Goal: Task Accomplishment & Management: Manage account settings

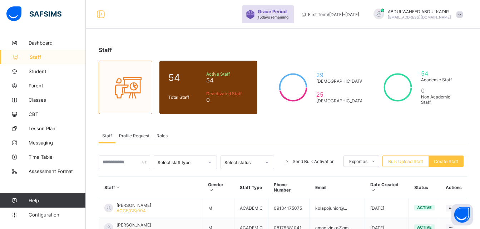
click at [36, 59] on span "Staff" at bounding box center [58, 57] width 56 height 6
click at [456, 164] on span "Create Staff" at bounding box center [446, 161] width 24 height 5
select select "**"
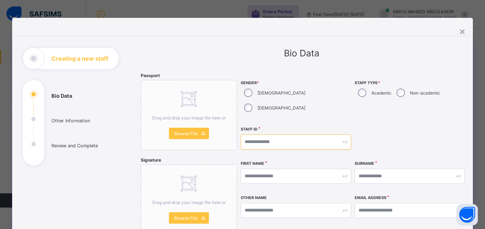
click at [315, 135] on input "text" at bounding box center [296, 142] width 110 height 15
type input "**********"
click at [271, 169] on input "text" at bounding box center [296, 176] width 110 height 15
type input "*****"
click at [392, 169] on input "text" at bounding box center [410, 176] width 110 height 15
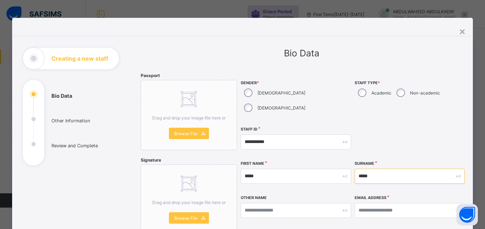
type input "*****"
click at [280, 203] on input "text" at bounding box center [296, 210] width 110 height 15
type input "*****"
click at [396, 203] on input "email" at bounding box center [410, 210] width 110 height 15
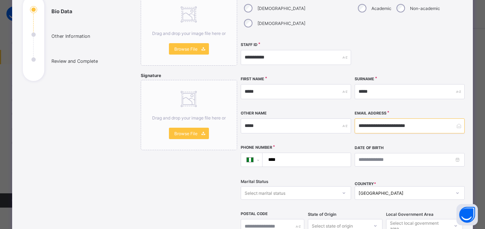
scroll to position [93, 0]
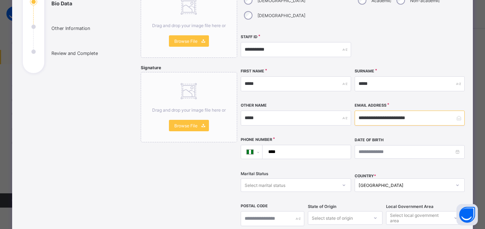
type input "**********"
click at [318, 145] on input "****" at bounding box center [305, 152] width 83 height 14
type input "**********"
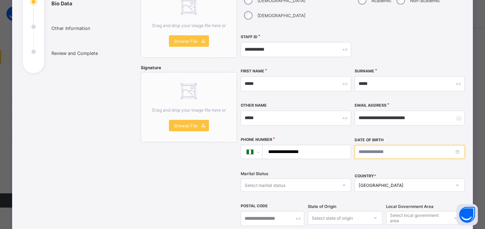
click at [389, 145] on input at bounding box center [410, 152] width 110 height 14
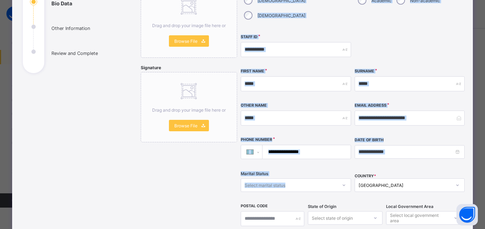
drag, startPoint x: 168, startPoint y: 171, endPoint x: 304, endPoint y: 173, distance: 135.7
click at [304, 173] on div "**********" at bounding box center [301, 170] width 321 height 381
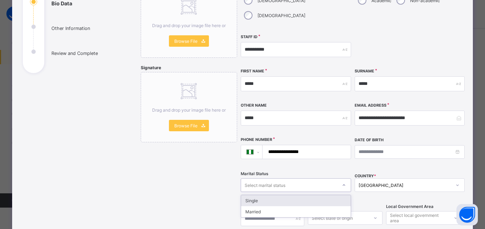
click at [304, 180] on div "Select marital status" at bounding box center [289, 185] width 96 height 10
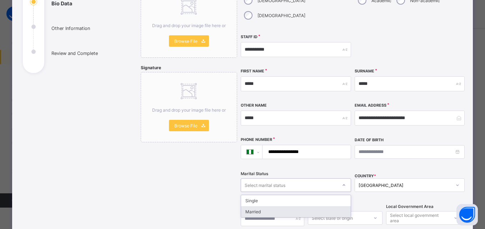
click at [284, 206] on div "Married" at bounding box center [296, 211] width 110 height 11
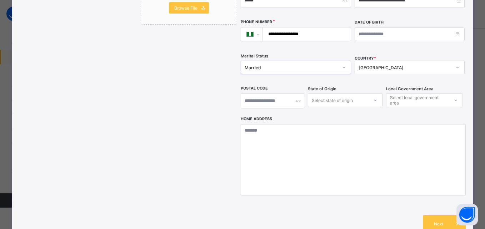
scroll to position [203, 0]
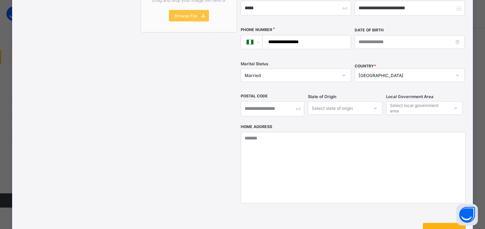
click at [442, 229] on span "Next" at bounding box center [438, 231] width 20 height 5
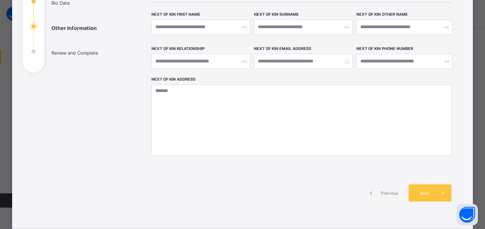
scroll to position [102, 0]
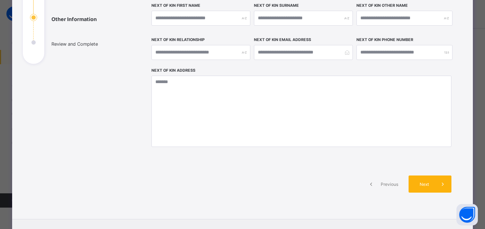
click at [425, 183] on span "Next" at bounding box center [424, 184] width 20 height 5
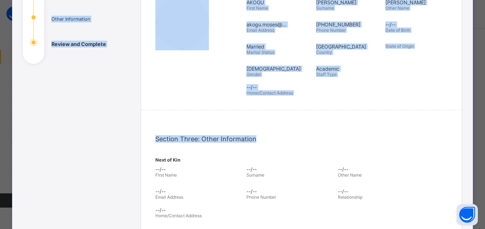
drag, startPoint x: 479, startPoint y: 118, endPoint x: 485, endPoint y: 189, distance: 70.9
click at [485, 189] on html "Grace Period 15 days remaining First Term / 2025-2026 ABDULWAHEED ABDULKADIR ab…" at bounding box center [242, 216] width 485 height 433
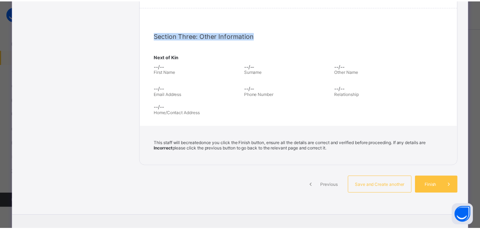
scroll to position [210, 0]
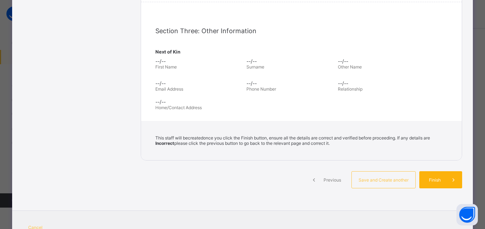
click at [430, 180] on span "Finish" at bounding box center [435, 180] width 20 height 5
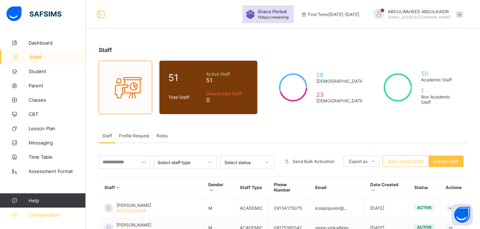
click at [49, 212] on span "Configuration" at bounding box center [57, 215] width 57 height 6
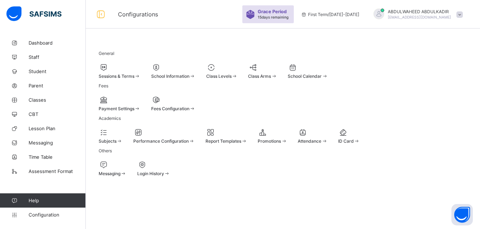
scroll to position [40, 0]
click at [45, 214] on span "Configuration" at bounding box center [57, 215] width 57 height 6
click at [43, 214] on span "Configuration" at bounding box center [57, 215] width 57 height 6
click at [128, 74] on span "Sessions & Terms" at bounding box center [117, 76] width 36 height 5
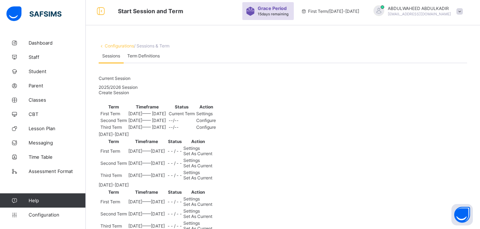
scroll to position [40, 0]
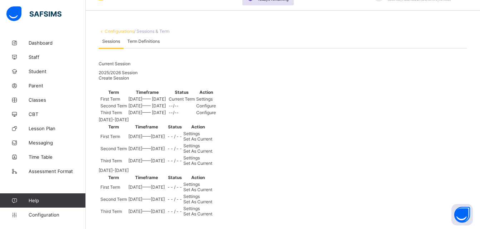
click at [213, 102] on span "Settings" at bounding box center [204, 98] width 16 height 5
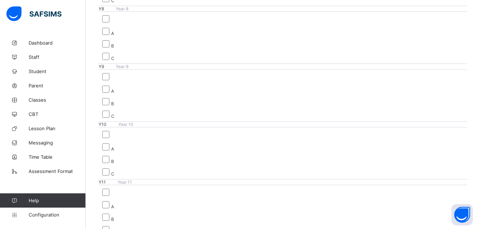
scroll to position [815, 0]
click at [175, 182] on div "A B C" at bounding box center [283, 206] width 368 height 48
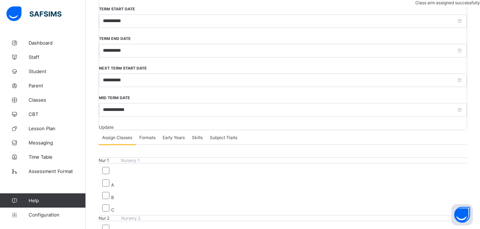
scroll to position [0, 0]
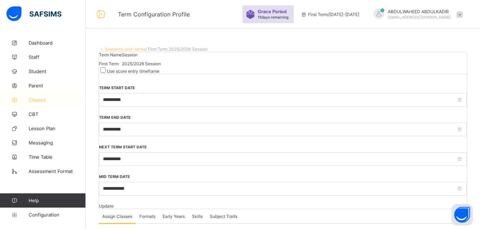
click at [35, 100] on span "Classes" at bounding box center [57, 100] width 57 height 6
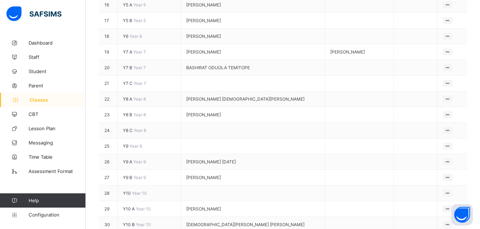
scroll to position [501, 0]
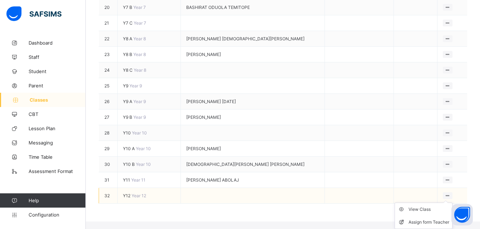
click at [449, 199] on icon at bounding box center [447, 195] width 6 height 5
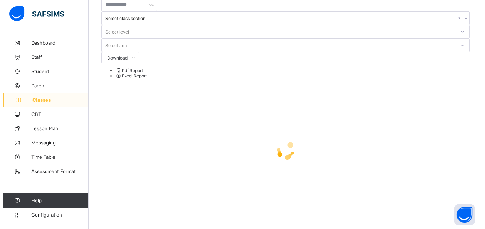
scroll to position [0, 0]
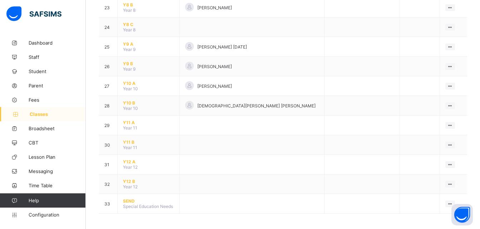
scroll to position [521, 0]
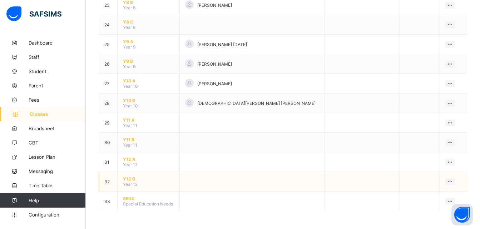
click at [130, 178] on span "Y12 B" at bounding box center [148, 178] width 51 height 5
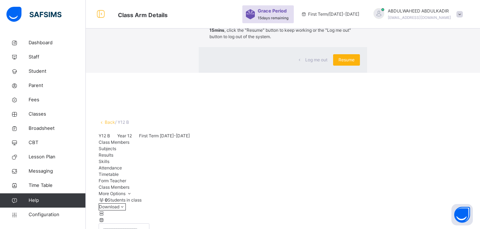
click at [338, 63] on span "Resume" at bounding box center [346, 60] width 16 height 6
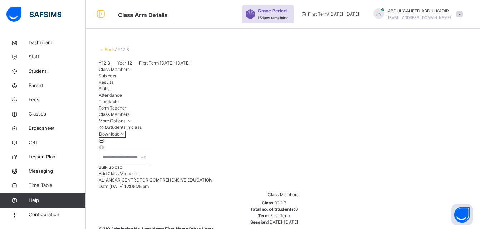
click at [138, 176] on span "Add Class Members" at bounding box center [119, 173] width 40 height 5
paste input "**********"
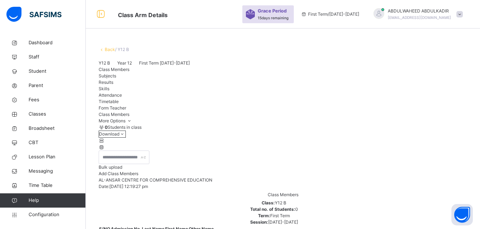
paste input "text"
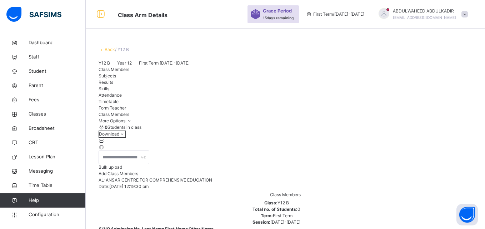
drag, startPoint x: 223, startPoint y: 83, endPoint x: 139, endPoint y: 73, distance: 83.8
drag, startPoint x: 213, startPoint y: 81, endPoint x: 179, endPoint y: 79, distance: 34.0
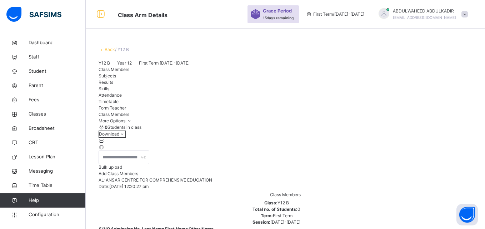
type input "*"
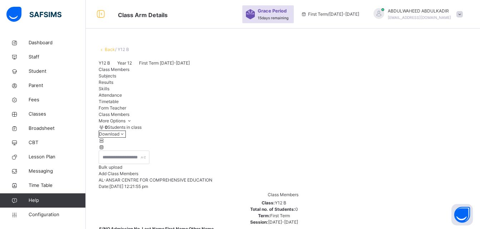
paste input "********"
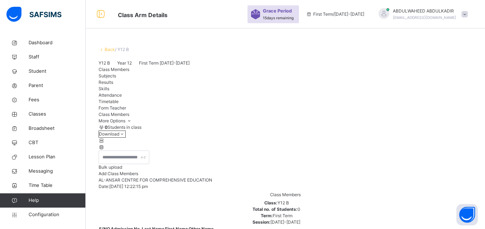
drag, startPoint x: 229, startPoint y: 85, endPoint x: 158, endPoint y: 83, distance: 71.1
paste input "**"
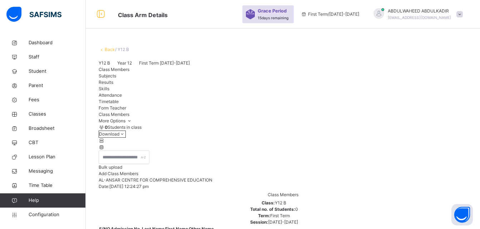
paste input "****"
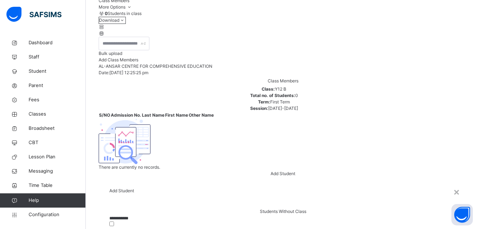
scroll to position [94, 0]
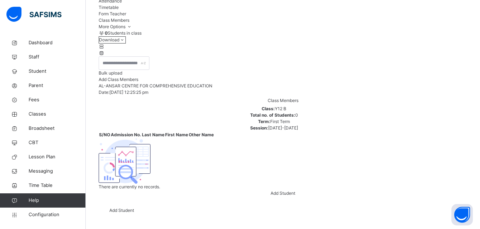
drag, startPoint x: 225, startPoint y: 84, endPoint x: 166, endPoint y: 92, distance: 59.8
paste input "text"
drag, startPoint x: 219, startPoint y: 81, endPoint x: 161, endPoint y: 75, distance: 58.1
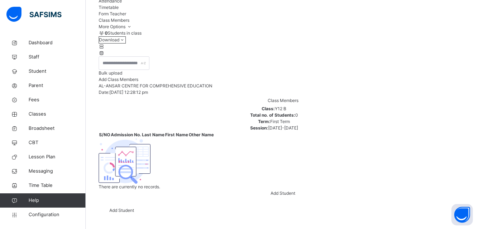
paste input "*******"
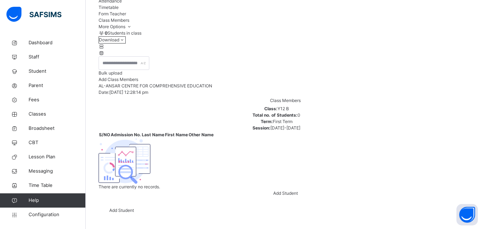
drag, startPoint x: 225, startPoint y: 85, endPoint x: 154, endPoint y: 84, distance: 71.1
paste input "text"
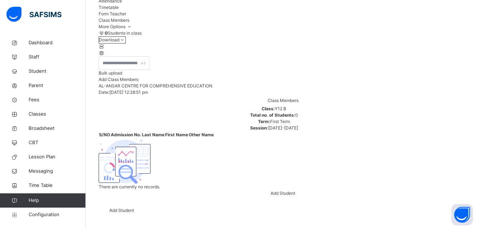
drag, startPoint x: 232, startPoint y: 89, endPoint x: 172, endPoint y: 81, distance: 60.2
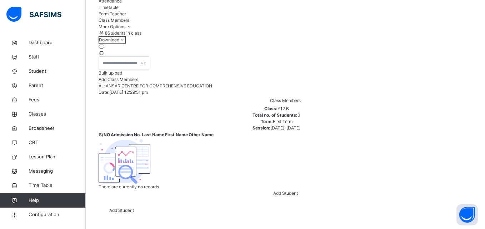
type input "****"
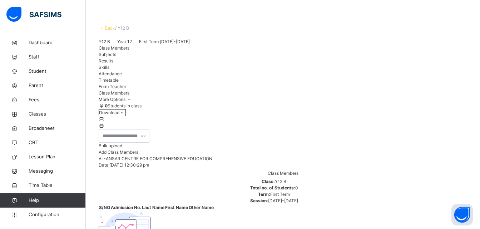
scroll to position [89, 0]
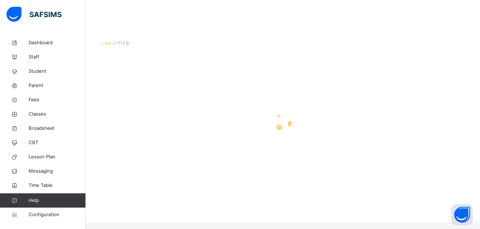
scroll to position [0, 0]
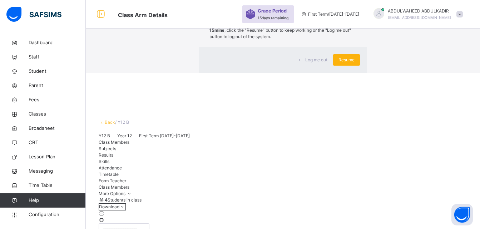
click at [338, 63] on span "Resume" at bounding box center [346, 60] width 16 height 6
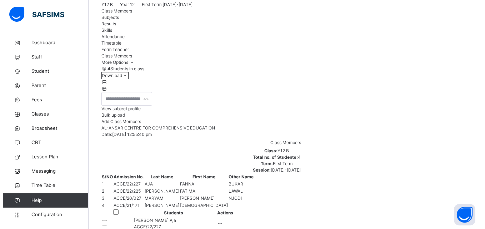
scroll to position [71, 0]
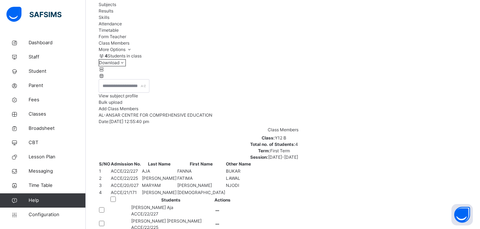
click at [122, 105] on span "Bulk upload" at bounding box center [111, 102] width 24 height 5
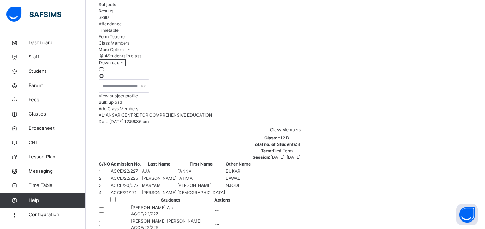
type input "**********"
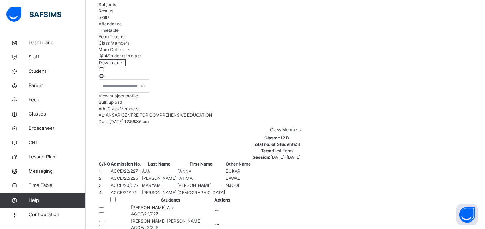
drag, startPoint x: 184, startPoint y: 118, endPoint x: 174, endPoint y: 119, distance: 9.7
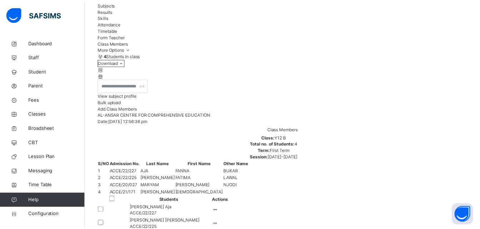
scroll to position [201, 0]
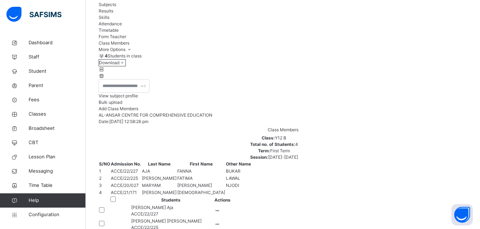
click at [122, 105] on span "Bulk upload" at bounding box center [111, 102] width 24 height 5
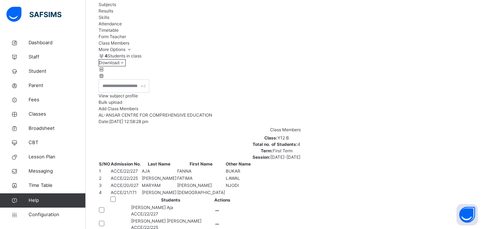
scroll to position [123, 0]
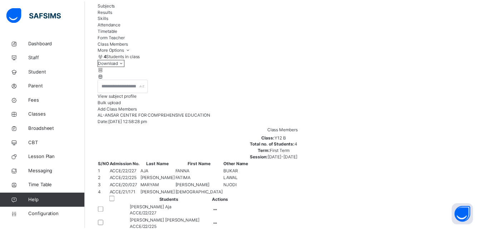
scroll to position [194, 0]
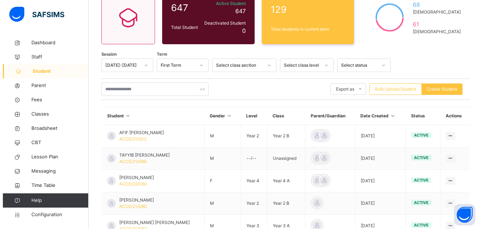
scroll to position [71, 0]
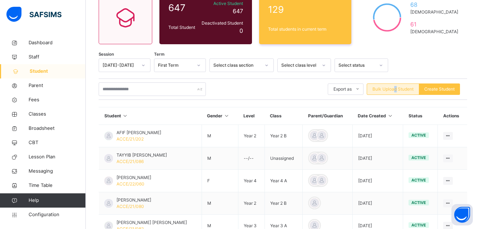
click at [400, 91] on span "Bulk Upload Student" at bounding box center [392, 89] width 41 height 6
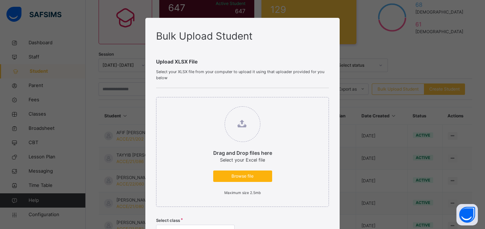
click at [236, 175] on span "Browse file" at bounding box center [243, 176] width 48 height 6
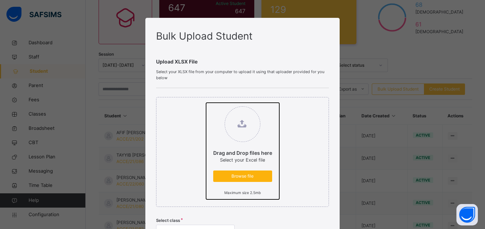
click at [206, 103] on input "Drag and Drop files here Select your Excel file Browse file Maximum size 2.5mb" at bounding box center [206, 103] width 0 height 0
type input "**********"
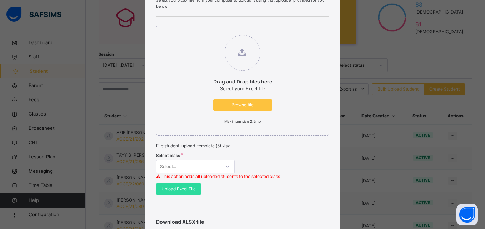
click at [228, 166] on div "Select..." at bounding box center [195, 167] width 79 height 14
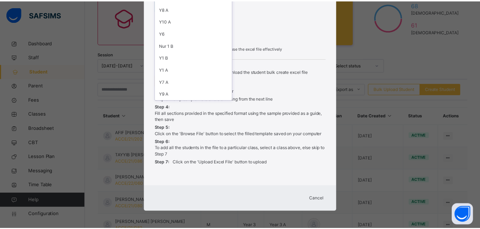
scroll to position [256, 0]
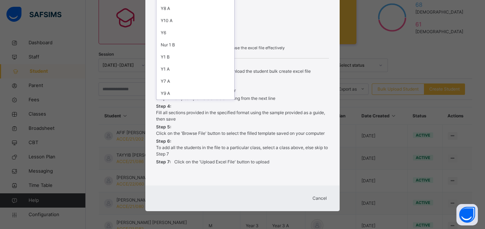
click at [323, 198] on span "Cancel" at bounding box center [320, 198] width 14 height 6
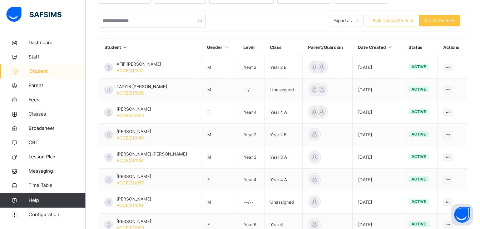
scroll to position [21, 0]
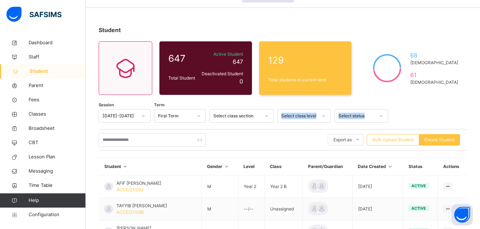
drag, startPoint x: 196, startPoint y: 119, endPoint x: 195, endPoint y: 128, distance: 9.0
click at [42, 114] on span "Classes" at bounding box center [57, 114] width 57 height 7
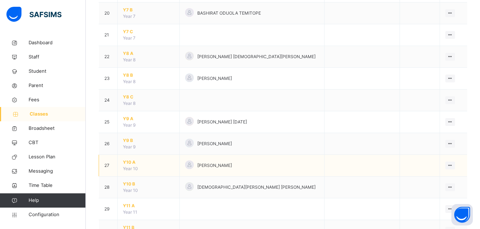
scroll to position [593, 0]
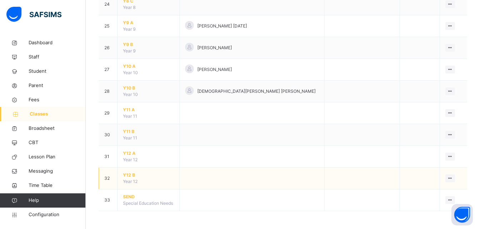
click at [129, 176] on span "Y12 B" at bounding box center [148, 175] width 51 height 6
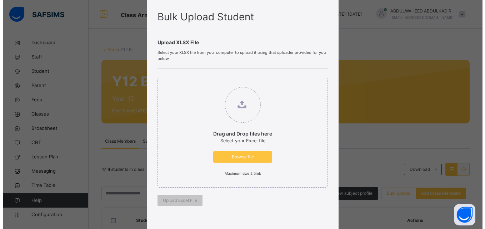
scroll to position [71, 0]
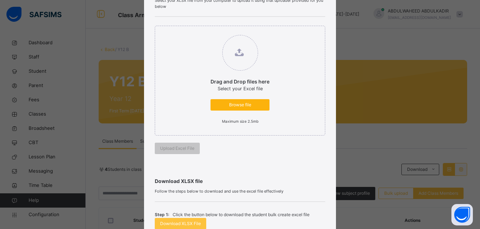
click at [245, 104] on span "Browse file" at bounding box center [240, 105] width 48 height 6
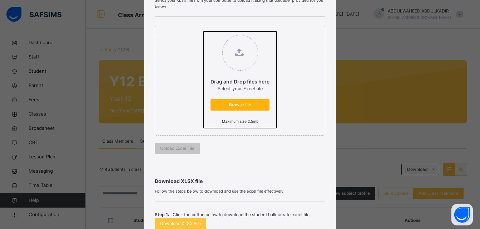
click at [203, 31] on input "Drag and Drop files here Select your Excel file Browse file Maximum size 2.5mb" at bounding box center [203, 31] width 0 height 0
type input "**********"
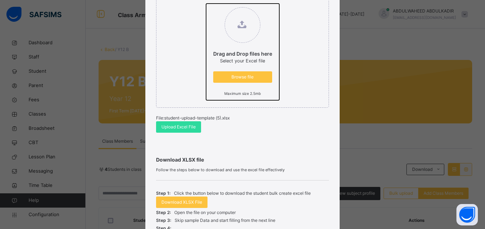
scroll to position [143, 0]
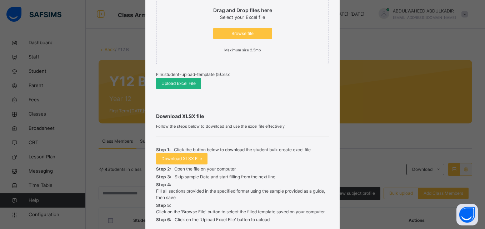
click at [175, 85] on span "Upload Excel File" at bounding box center [178, 83] width 34 height 6
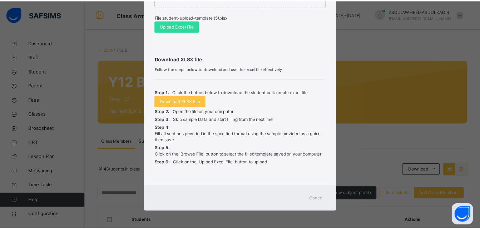
scroll to position [201, 0]
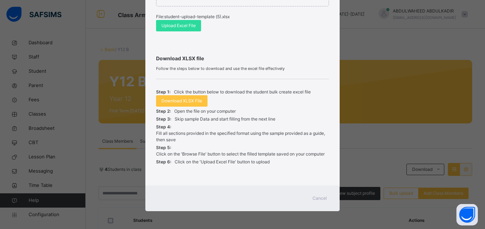
click at [316, 200] on span "Cancel" at bounding box center [320, 198] width 14 height 6
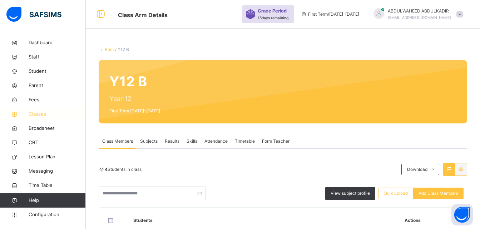
click at [34, 113] on span "Classes" at bounding box center [57, 114] width 57 height 7
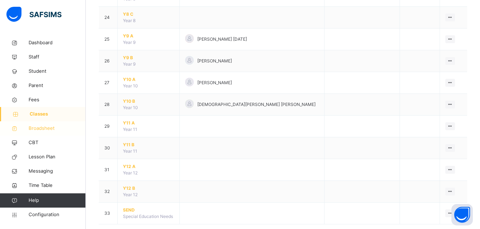
scroll to position [593, 0]
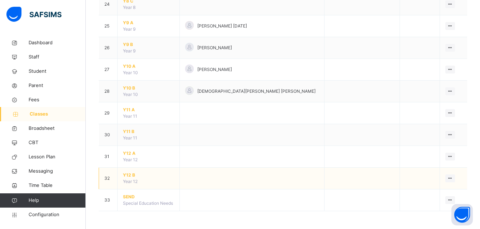
click at [127, 175] on span "Y12 B" at bounding box center [148, 175] width 51 height 6
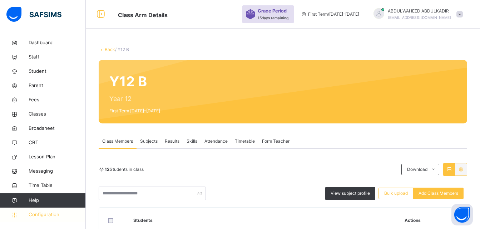
click at [48, 212] on span "Configuration" at bounding box center [57, 214] width 57 height 7
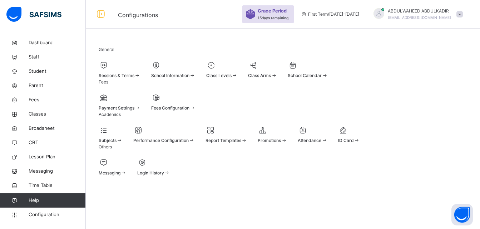
click at [116, 69] on div at bounding box center [120, 65] width 42 height 11
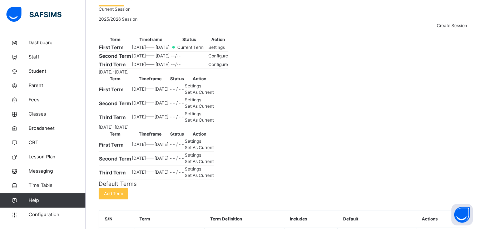
scroll to position [71, 0]
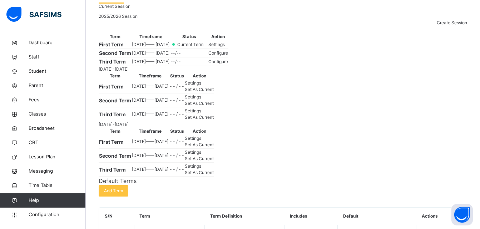
click at [225, 47] on span "Settings" at bounding box center [216, 44] width 16 height 5
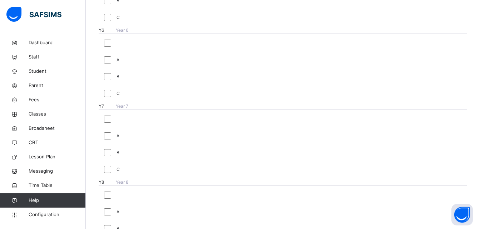
scroll to position [837, 0]
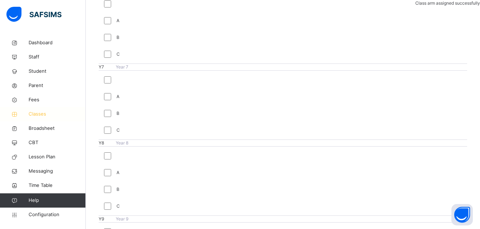
click at [42, 115] on span "Classes" at bounding box center [57, 114] width 57 height 7
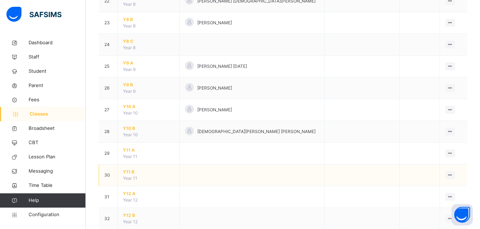
scroll to position [614, 0]
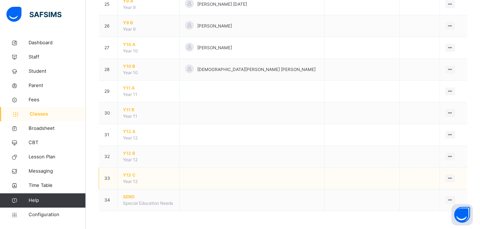
click at [128, 174] on span "Y12 C" at bounding box center [148, 175] width 51 height 6
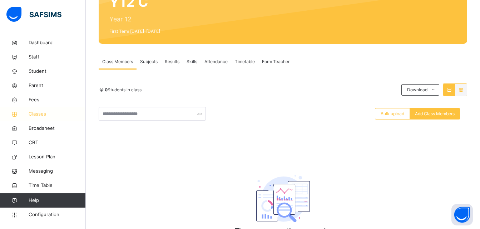
scroll to position [107, 0]
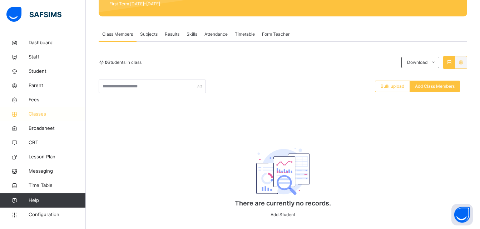
click at [41, 114] on span "Classes" at bounding box center [57, 114] width 57 height 7
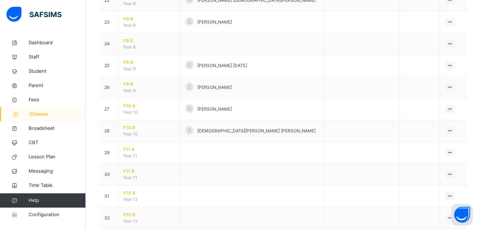
scroll to position [614, 0]
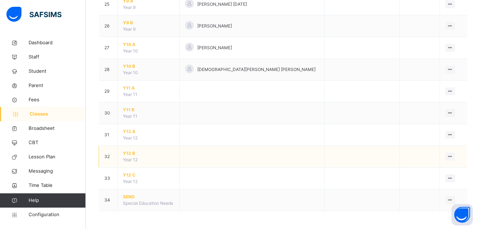
click at [129, 153] on span "Y12 B" at bounding box center [148, 153] width 51 height 6
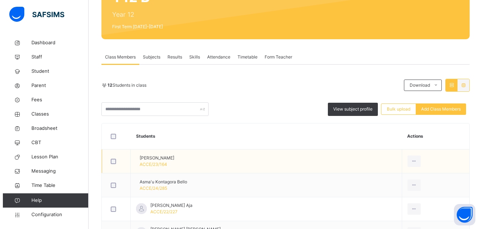
scroll to position [71, 0]
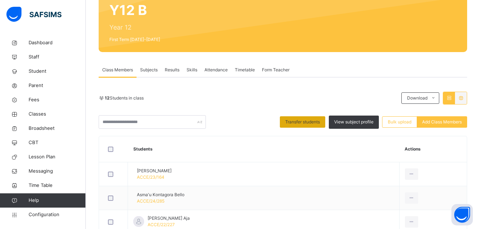
click at [308, 123] on span "Transfer students" at bounding box center [302, 122] width 35 height 6
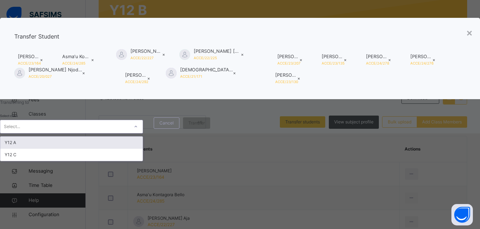
click at [142, 133] on div at bounding box center [136, 126] width 12 height 11
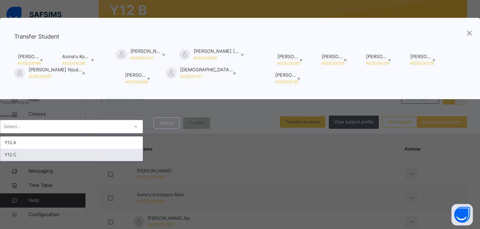
click at [143, 161] on div "Y12 C" at bounding box center [71, 155] width 142 height 12
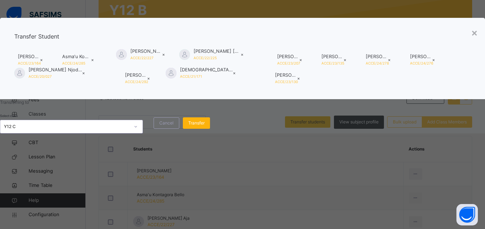
click at [205, 126] on span "Transfer" at bounding box center [196, 123] width 16 height 6
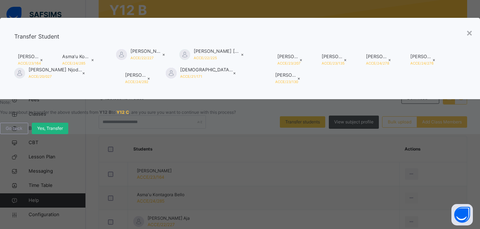
click at [63, 132] on span "Yes, Transfer" at bounding box center [50, 128] width 26 height 6
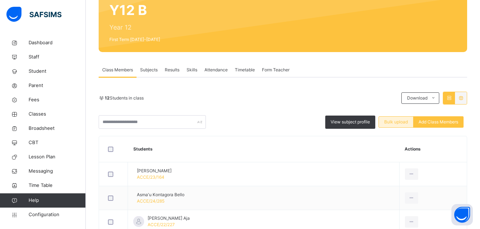
click at [401, 121] on span "Bulk upload" at bounding box center [396, 122] width 24 height 6
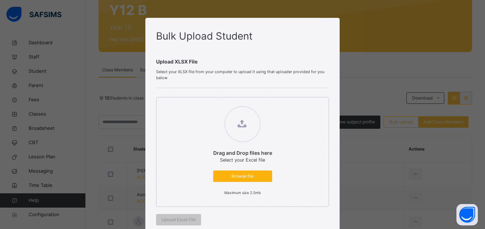
click at [243, 174] on span "Browse file" at bounding box center [243, 176] width 48 height 6
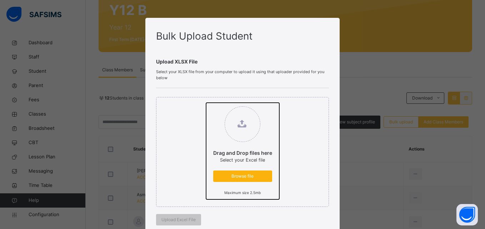
click at [206, 103] on input "Drag and Drop files here Select your Excel file Browse file Maximum size 2.5mb" at bounding box center [206, 103] width 0 height 0
type input "**********"
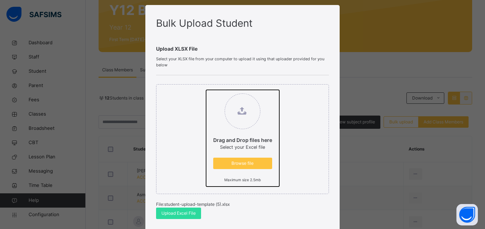
scroll to position [36, 0]
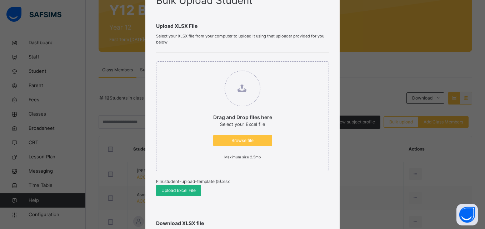
click at [184, 189] on span "Upload Excel File" at bounding box center [178, 191] width 34 height 6
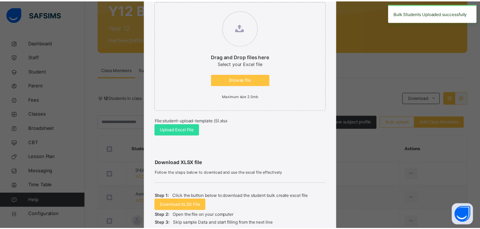
scroll to position [201, 0]
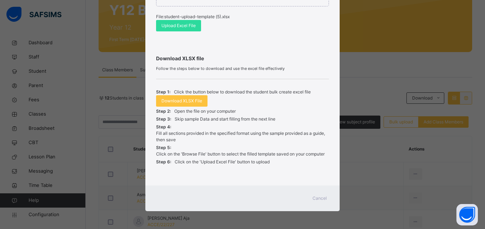
click at [324, 196] on span "Cancel" at bounding box center [320, 198] width 14 height 6
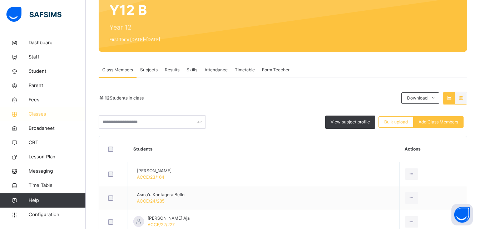
click at [35, 113] on span "Classes" at bounding box center [57, 114] width 57 height 7
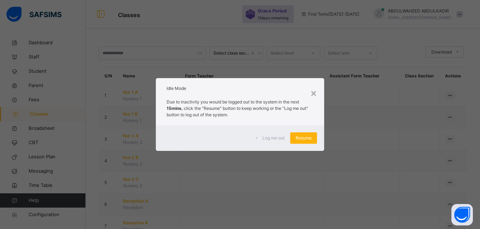
click at [297, 139] on span "Resume" at bounding box center [303, 138] width 16 height 6
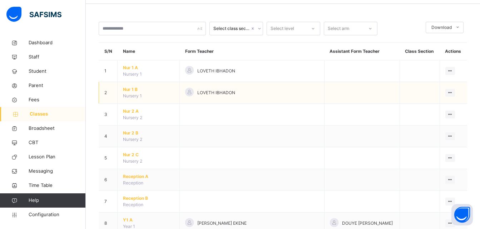
scroll to position [36, 0]
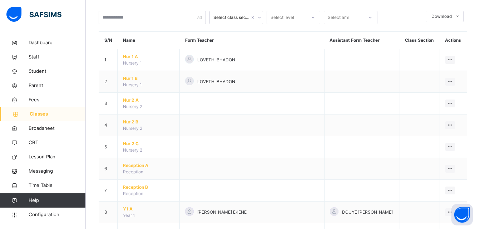
drag, startPoint x: 42, startPoint y: 113, endPoint x: 92, endPoint y: 120, distance: 50.4
click at [43, 113] on span "Classes" at bounding box center [58, 114] width 56 height 7
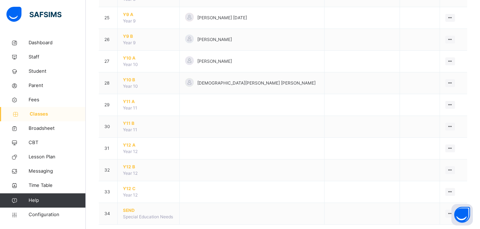
scroll to position [614, 0]
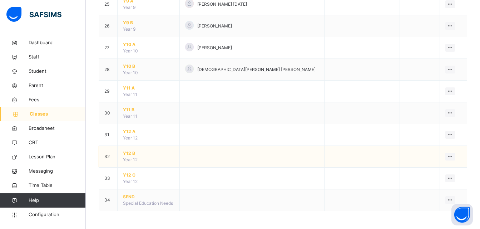
click at [131, 154] on span "Y12 B" at bounding box center [148, 153] width 51 height 6
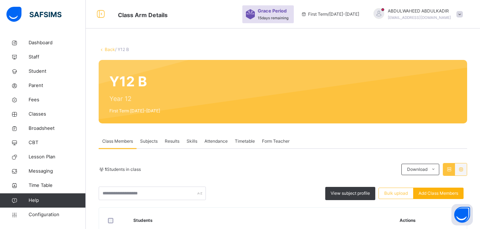
click at [437, 195] on span "Add Class Members" at bounding box center [438, 193] width 40 height 6
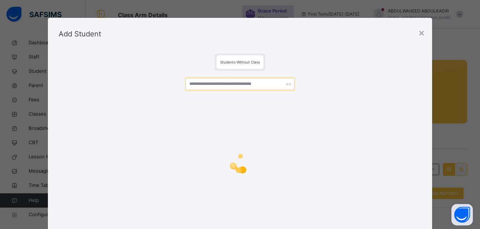
click at [218, 86] on input "text" at bounding box center [239, 84] width 109 height 13
paste input "**********"
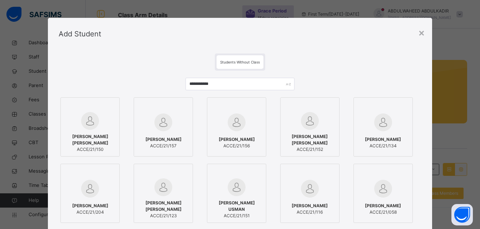
click at [160, 129] on img at bounding box center [163, 123] width 18 height 18
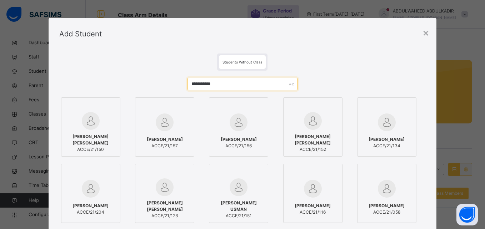
drag, startPoint x: 230, startPoint y: 85, endPoint x: 140, endPoint y: 68, distance: 92.0
click at [142, 69] on div "**********" at bounding box center [243, 164] width 388 height 229
paste input "text"
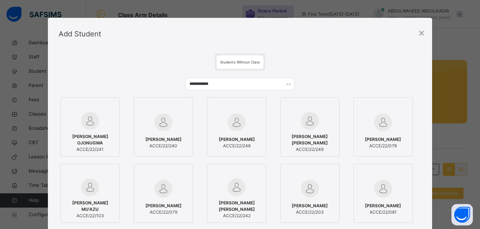
click at [90, 126] on img at bounding box center [90, 121] width 18 height 18
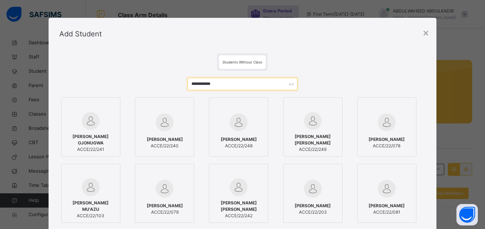
drag, startPoint x: 237, startPoint y: 86, endPoint x: 182, endPoint y: 84, distance: 55.0
click at [182, 84] on div "**********" at bounding box center [242, 173] width 366 height 204
paste input "text"
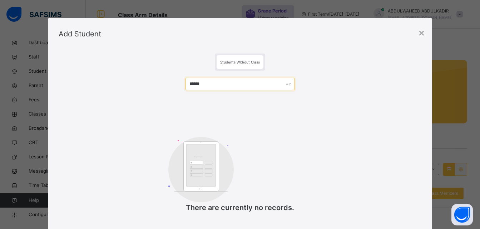
drag, startPoint x: 209, startPoint y: 81, endPoint x: 151, endPoint y: 74, distance: 58.0
click at [155, 74] on div "****** Customers There are currently no records." at bounding box center [240, 149] width 362 height 157
paste input "*****"
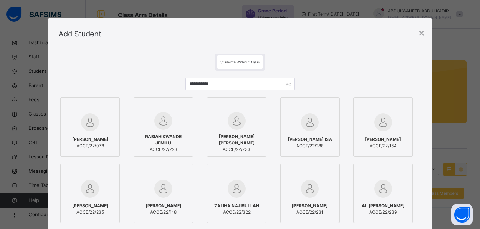
click at [233, 128] on img at bounding box center [237, 121] width 18 height 18
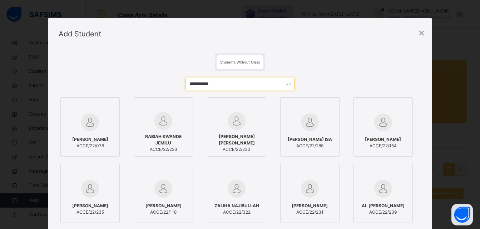
drag, startPoint x: 230, startPoint y: 85, endPoint x: 135, endPoint y: 80, distance: 94.5
click at [135, 80] on div "**********" at bounding box center [240, 173] width 362 height 204
paste input "text"
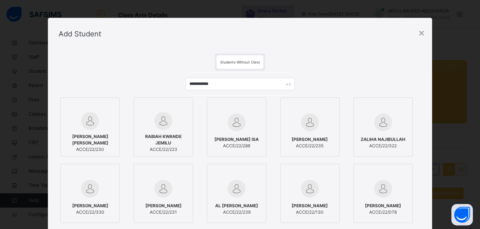
click at [101, 124] on div at bounding box center [89, 121] width 51 height 18
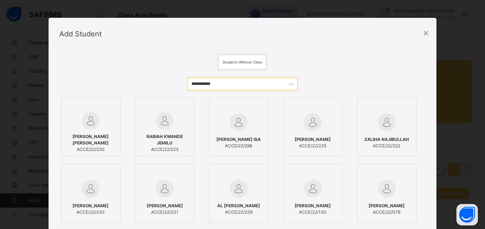
drag, startPoint x: 226, startPoint y: 83, endPoint x: 156, endPoint y: 76, distance: 71.0
click at [156, 76] on div "**********" at bounding box center [242, 173] width 366 height 204
paste input "text"
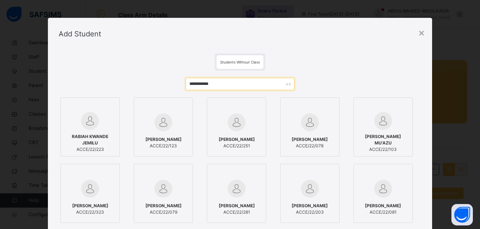
type input "**********"
click at [76, 127] on div at bounding box center [89, 121] width 51 height 18
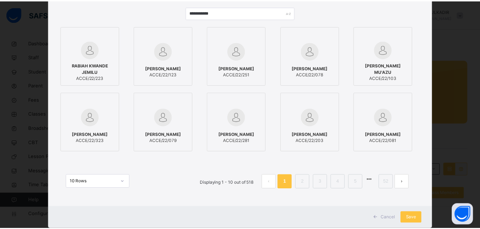
scroll to position [89, 0]
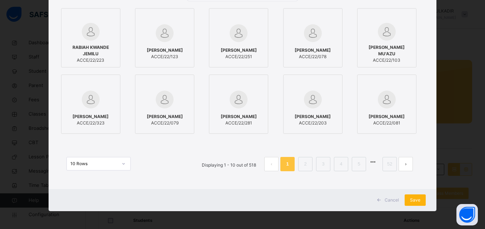
click at [416, 201] on span "Save" at bounding box center [415, 200] width 10 height 6
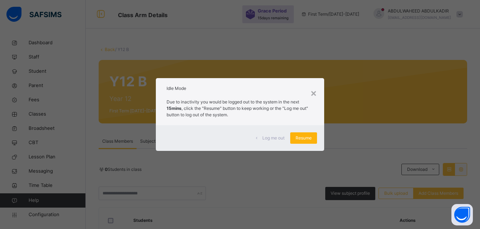
click at [304, 138] on span "Resume" at bounding box center [303, 138] width 16 height 6
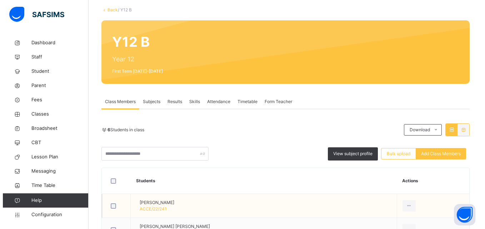
scroll to position [36, 0]
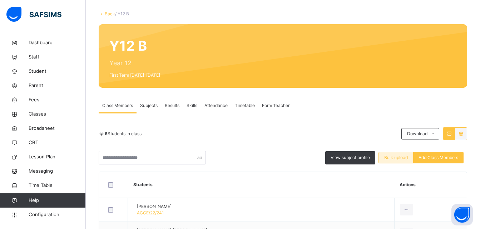
click at [398, 158] on span "Bulk upload" at bounding box center [396, 158] width 24 height 6
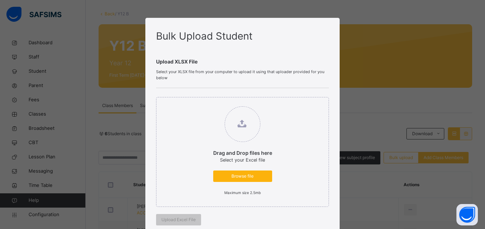
click at [229, 175] on span "Browse file" at bounding box center [243, 176] width 48 height 6
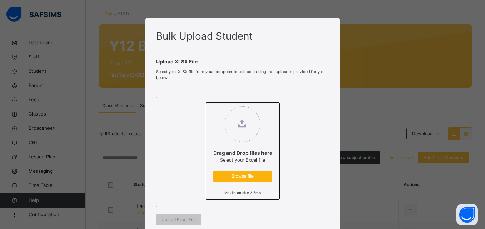
click at [206, 103] on input "Drag and Drop files here Select your Excel file Browse file Maximum size 2.5mb" at bounding box center [206, 103] width 0 height 0
type input "**********"
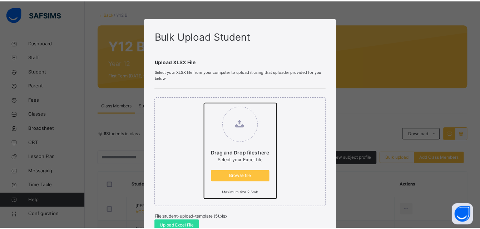
scroll to position [71, 0]
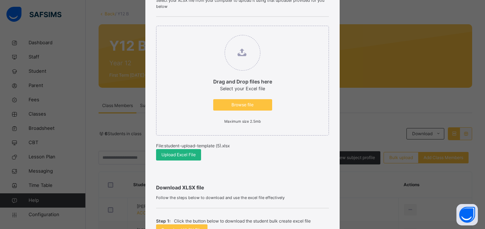
click at [166, 158] on span "Upload Excel File" at bounding box center [178, 155] width 34 height 6
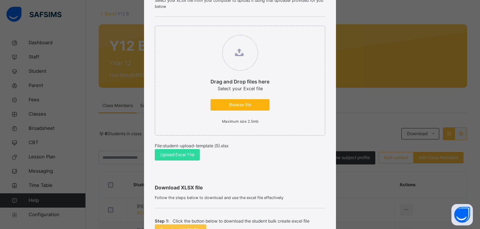
click at [238, 104] on span "Browse file" at bounding box center [240, 105] width 48 height 6
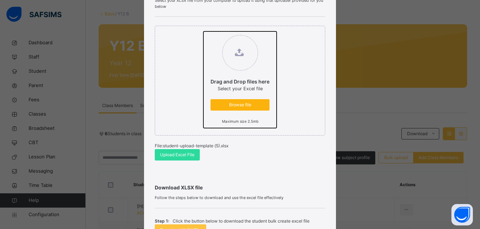
click at [203, 31] on input "Drag and Drop files here Select your Excel file Browse file Maximum size 2.5mb" at bounding box center [203, 31] width 0 height 0
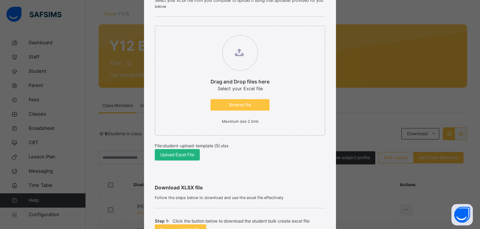
click at [180, 155] on span "Upload Excel File" at bounding box center [177, 155] width 34 height 6
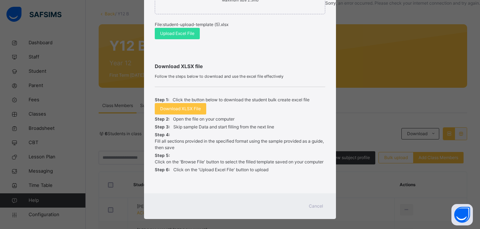
scroll to position [201, 0]
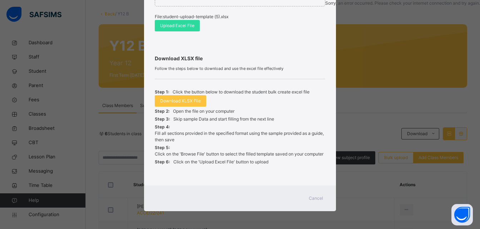
click at [318, 199] on span "Cancel" at bounding box center [316, 198] width 14 height 6
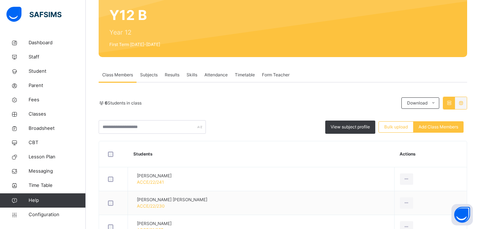
scroll to position [107, 0]
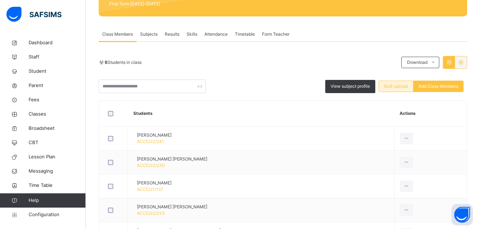
click at [399, 88] on span "Bulk upload" at bounding box center [396, 86] width 24 height 6
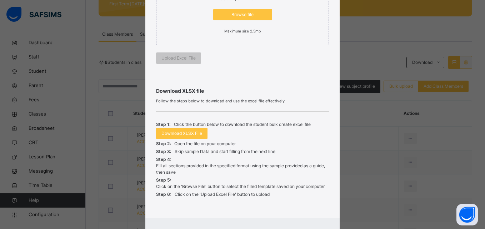
scroll to position [123, 0]
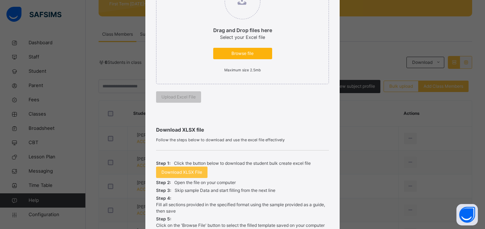
click at [237, 51] on span "Browse file" at bounding box center [243, 53] width 48 height 6
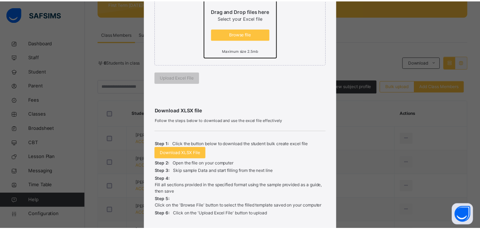
scroll to position [194, 0]
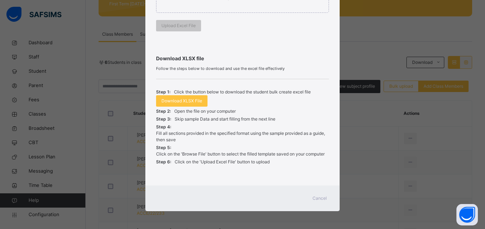
click at [320, 198] on span "Cancel" at bounding box center [320, 198] width 14 height 6
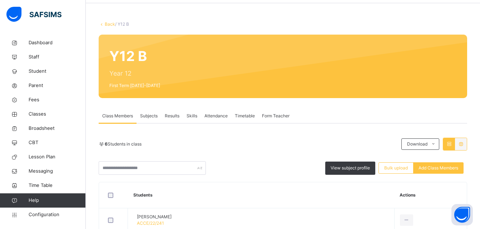
scroll to position [143, 0]
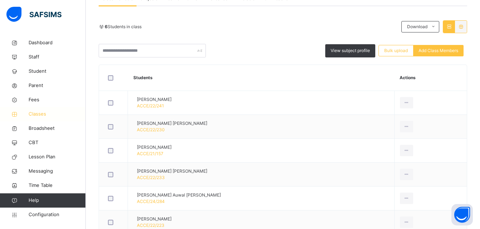
click at [34, 115] on span "Classes" at bounding box center [57, 114] width 57 height 7
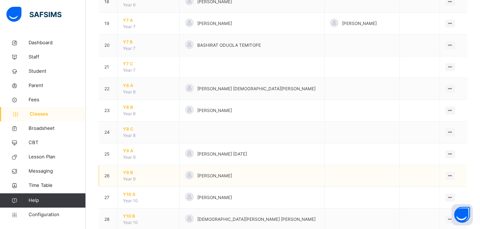
scroll to position [614, 0]
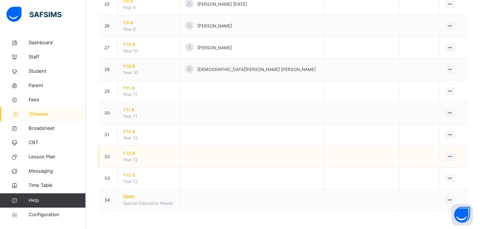
click at [128, 152] on span "Y12 B" at bounding box center [148, 153] width 51 height 6
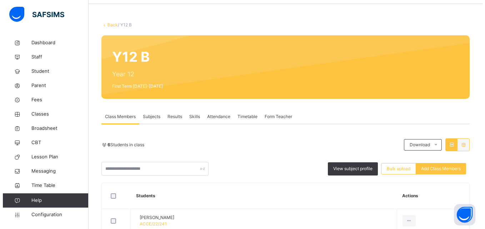
scroll to position [36, 0]
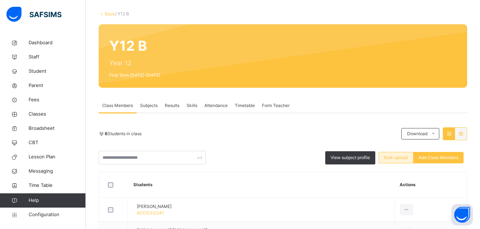
click at [401, 157] on span "Bulk upload" at bounding box center [396, 158] width 24 height 6
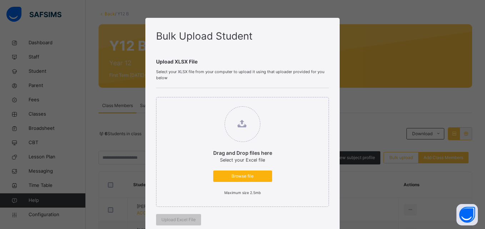
click at [239, 179] on span "Browse file" at bounding box center [243, 176] width 48 height 6
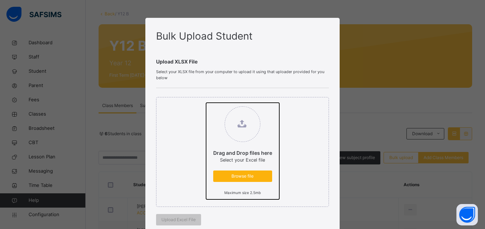
click at [206, 103] on input "Drag and Drop files here Select your Excel file Browse file Maximum size 2.5mb" at bounding box center [206, 103] width 0 height 0
type input "**********"
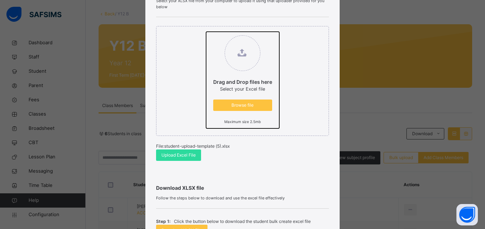
scroll to position [71, 0]
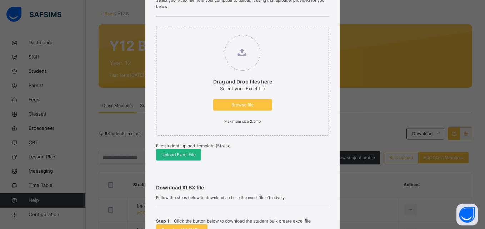
click at [175, 156] on span "Upload Excel File" at bounding box center [178, 155] width 34 height 6
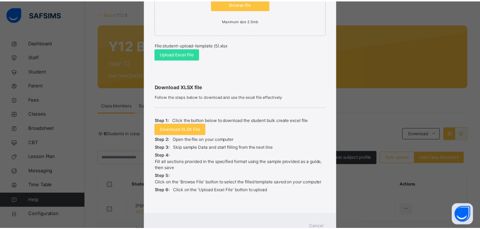
scroll to position [201, 0]
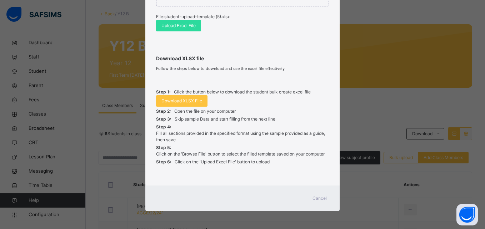
click at [323, 199] on span "Cancel" at bounding box center [320, 198] width 14 height 6
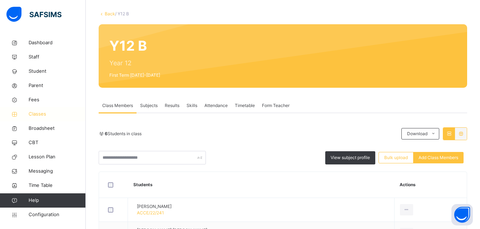
click at [39, 115] on span "Classes" at bounding box center [57, 114] width 57 height 7
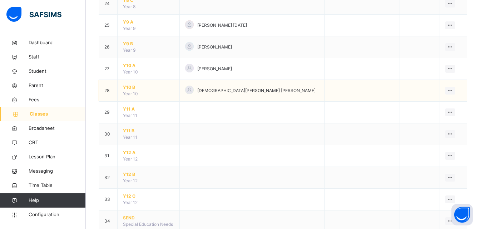
scroll to position [614, 0]
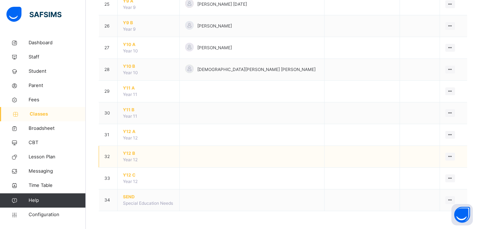
click at [130, 155] on span "Y12 B" at bounding box center [148, 153] width 51 height 6
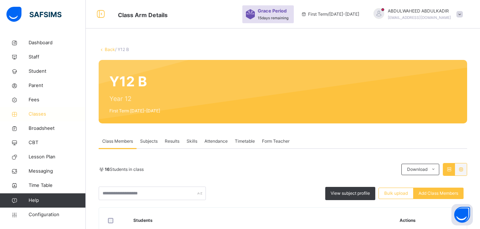
click at [34, 116] on span "Classes" at bounding box center [57, 114] width 57 height 7
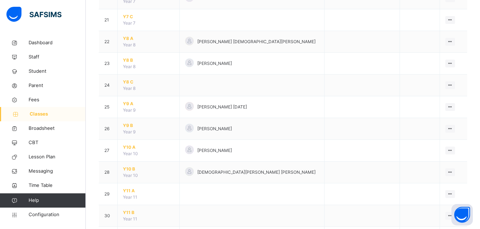
scroll to position [614, 0]
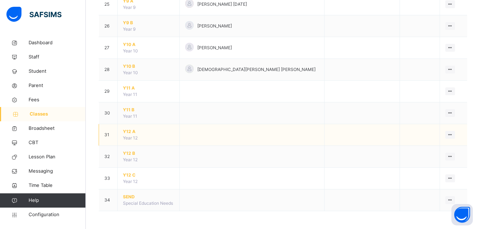
click at [129, 132] on span "Y12 A" at bounding box center [148, 132] width 51 height 6
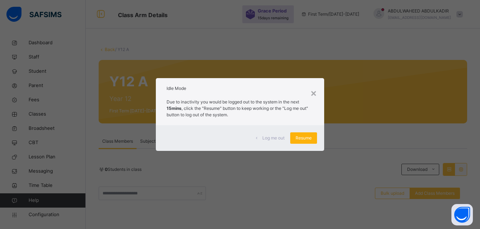
click at [306, 139] on span "Resume" at bounding box center [303, 138] width 16 height 6
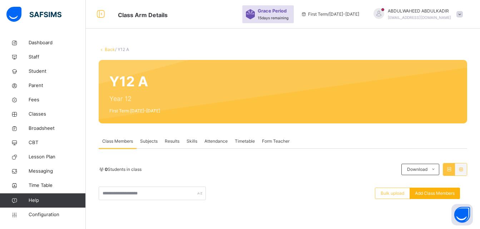
click at [441, 194] on span "Add Class Members" at bounding box center [435, 193] width 40 height 6
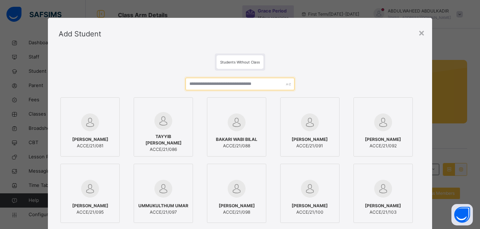
click at [208, 85] on input "text" at bounding box center [239, 84] width 109 height 13
paste input "**********"
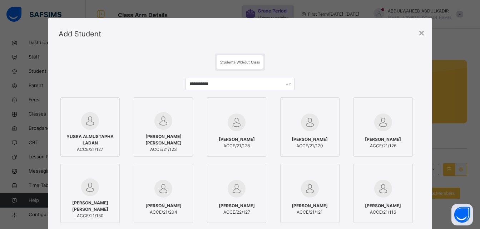
click at [72, 129] on div at bounding box center [89, 121] width 51 height 18
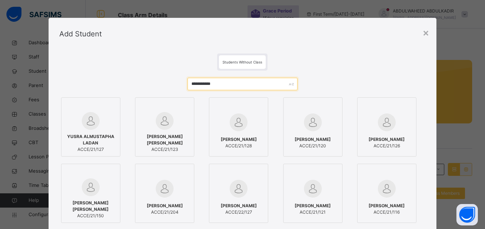
drag, startPoint x: 237, startPoint y: 82, endPoint x: 147, endPoint y: 79, distance: 89.7
click at [147, 79] on div "**********" at bounding box center [242, 173] width 366 height 204
paste input "text"
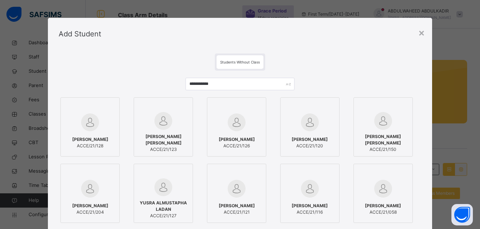
click at [84, 126] on img at bounding box center [90, 123] width 18 height 18
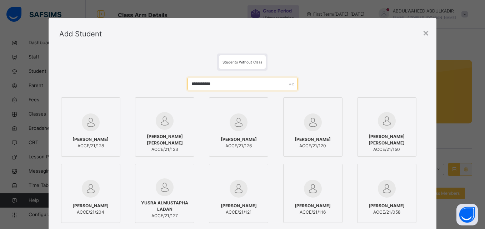
drag, startPoint x: 236, startPoint y: 85, endPoint x: 177, endPoint y: 82, distance: 59.4
click at [177, 82] on div "**********" at bounding box center [242, 173] width 366 height 204
paste input "text"
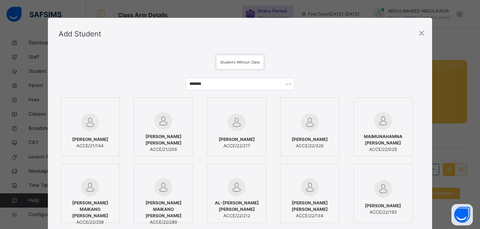
click at [166, 126] on img at bounding box center [163, 121] width 18 height 18
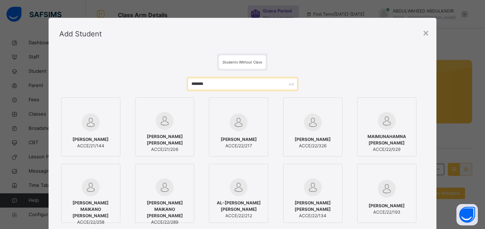
drag, startPoint x: 222, startPoint y: 83, endPoint x: 164, endPoint y: 75, distance: 58.0
click at [164, 75] on div "******* [PERSON_NAME] USMAN ACCE/21/144 [PERSON_NAME] [PERSON_NAME] ACCE/21/206…" at bounding box center [242, 173] width 366 height 204
paste input "text"
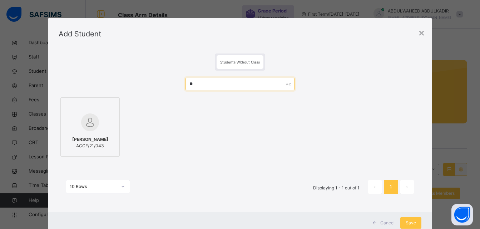
type input "*"
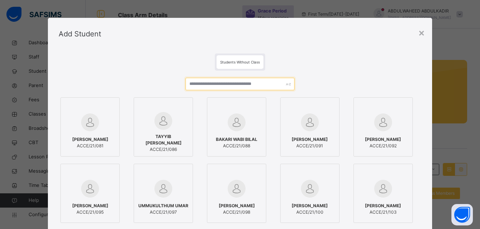
click at [243, 85] on input "text" at bounding box center [239, 84] width 109 height 13
paste input "**********"
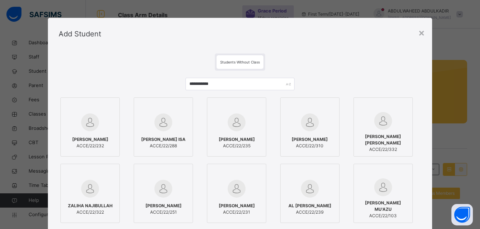
click at [100, 126] on div at bounding box center [89, 122] width 51 height 21
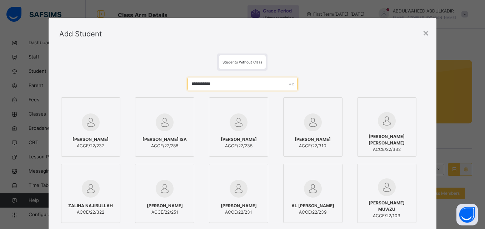
drag, startPoint x: 189, startPoint y: 83, endPoint x: 144, endPoint y: 83, distance: 44.7
click at [144, 83] on div "**********" at bounding box center [242, 173] width 366 height 204
paste input "text"
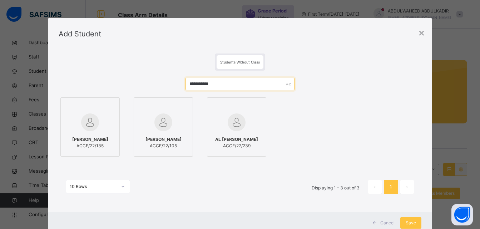
click at [197, 83] on input "**********" at bounding box center [239, 84] width 109 height 13
click at [165, 130] on img at bounding box center [163, 123] width 18 height 18
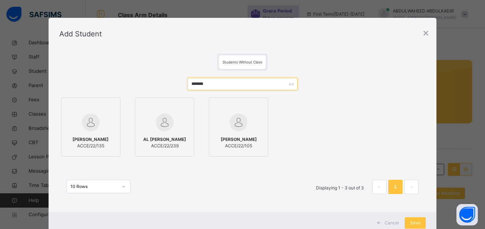
drag, startPoint x: 225, startPoint y: 85, endPoint x: 178, endPoint y: 83, distance: 46.5
click at [178, 83] on div "******* [PERSON_NAME] ACCE/22/135 AL [PERSON_NAME] ACCE/22/239 [PERSON_NAME] AC…" at bounding box center [242, 140] width 366 height 138
paste input "*"
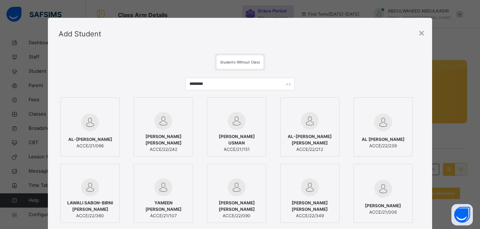
click at [161, 130] on div "[PERSON_NAME] [PERSON_NAME] ACCE/22/242" at bounding box center [163, 143] width 51 height 26
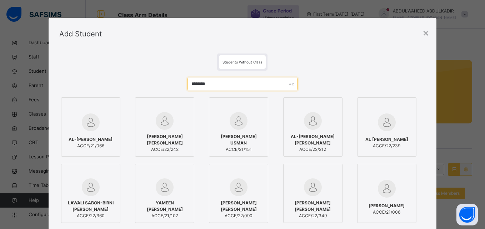
drag, startPoint x: 233, startPoint y: 86, endPoint x: 169, endPoint y: 86, distance: 63.6
click at [169, 86] on div "******** [PERSON_NAME] ACCE/21/066 [PERSON_NAME] [PERSON_NAME] ACCE/22/242 [PER…" at bounding box center [242, 173] width 366 height 204
paste input "***"
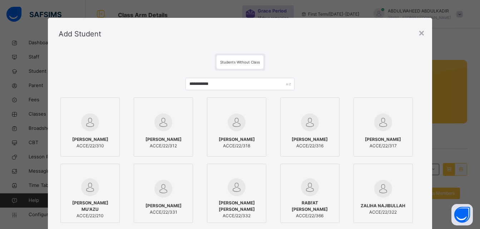
click at [83, 129] on img at bounding box center [90, 123] width 18 height 18
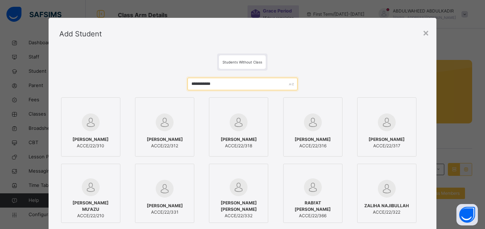
drag, startPoint x: 230, startPoint y: 85, endPoint x: 177, endPoint y: 90, distance: 53.4
click at [177, 90] on div "**********" at bounding box center [242, 173] width 366 height 204
paste input "text"
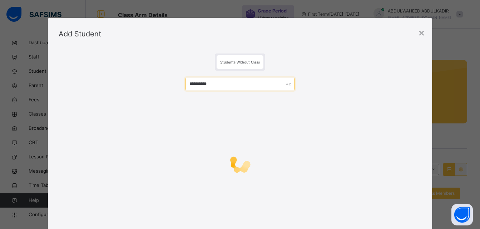
click at [196, 83] on input "*********" at bounding box center [239, 84] width 109 height 13
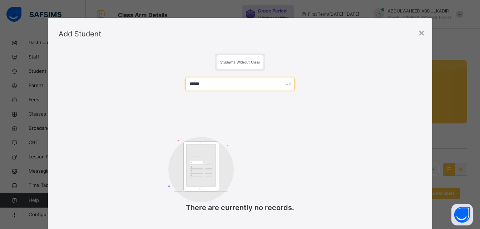
drag, startPoint x: 228, startPoint y: 84, endPoint x: 142, endPoint y: 83, distance: 86.4
click at [142, 83] on div "***** Customers There are currently no records." at bounding box center [240, 149] width 362 height 157
paste input "******"
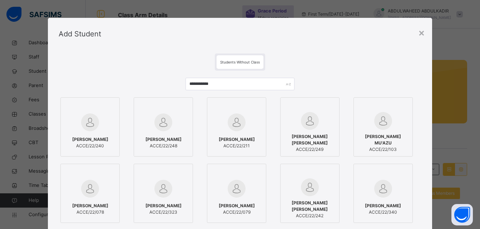
click at [89, 128] on img at bounding box center [90, 123] width 18 height 18
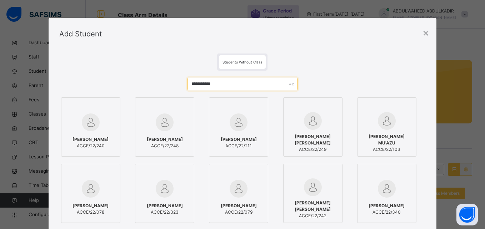
drag, startPoint x: 150, startPoint y: 71, endPoint x: 131, endPoint y: 68, distance: 19.5
click at [130, 69] on div "**********" at bounding box center [243, 164] width 388 height 229
paste input "text"
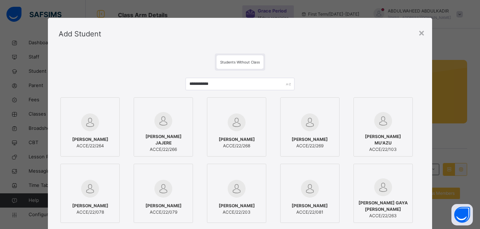
click at [85, 133] on div "[PERSON_NAME] [PERSON_NAME]/22/264" at bounding box center [89, 143] width 51 height 20
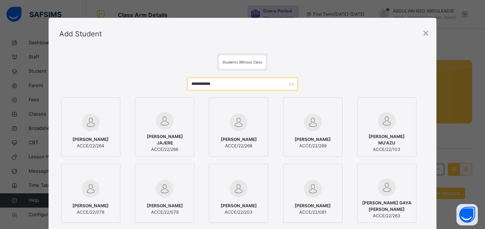
drag, startPoint x: 231, startPoint y: 85, endPoint x: 175, endPoint y: 84, distance: 56.8
click at [175, 84] on div "**********" at bounding box center [242, 173] width 366 height 204
paste input "text"
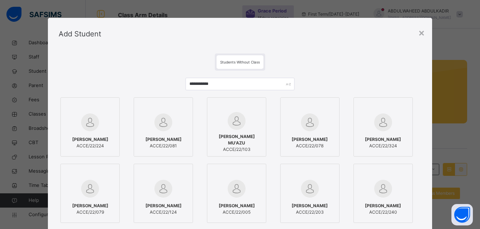
click at [91, 136] on span "[PERSON_NAME]" at bounding box center [90, 139] width 36 height 6
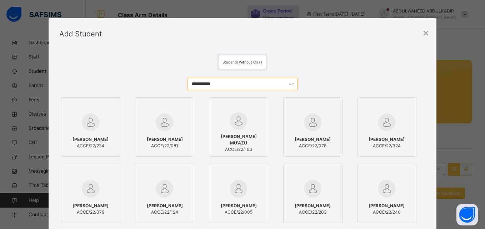
drag, startPoint x: 238, startPoint y: 84, endPoint x: 180, endPoint y: 83, distance: 58.3
click at [180, 83] on div "**********" at bounding box center [242, 173] width 366 height 204
paste input "text"
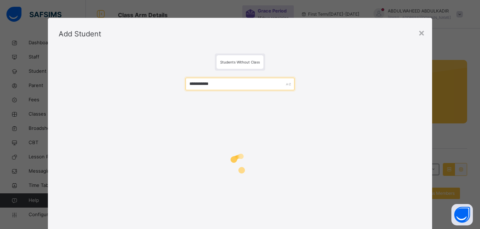
type input "**********"
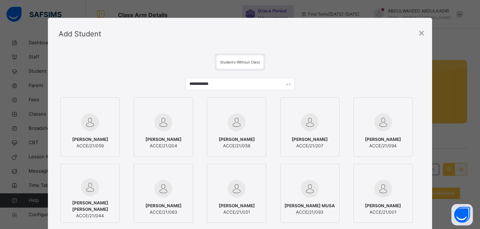
click at [88, 133] on div "[PERSON_NAME] ACCE/21/059" at bounding box center [89, 143] width 51 height 20
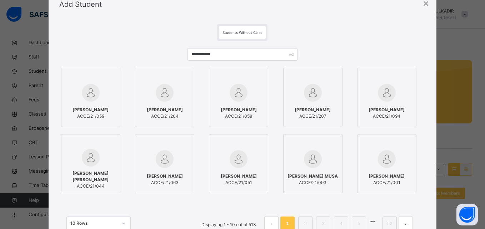
scroll to position [89, 0]
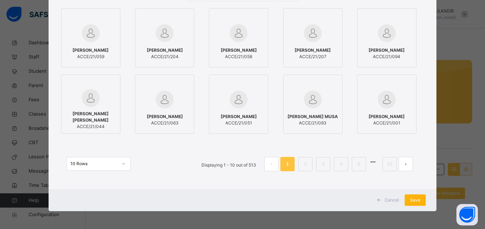
click at [413, 199] on span "Save" at bounding box center [415, 200] width 10 height 6
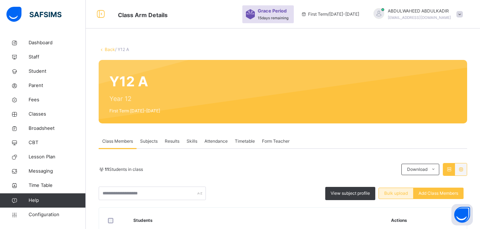
click at [400, 193] on span "Bulk upload" at bounding box center [396, 193] width 24 height 6
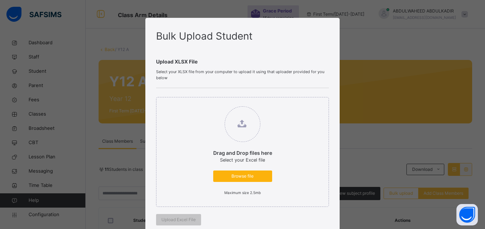
click at [251, 177] on span "Browse file" at bounding box center [243, 176] width 48 height 6
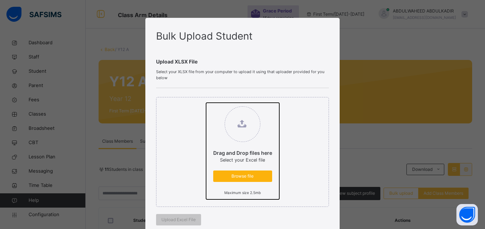
click at [206, 103] on input "Drag and Drop files here Select your Excel file Browse file Maximum size 2.5mb" at bounding box center [206, 103] width 0 height 0
type input "**********"
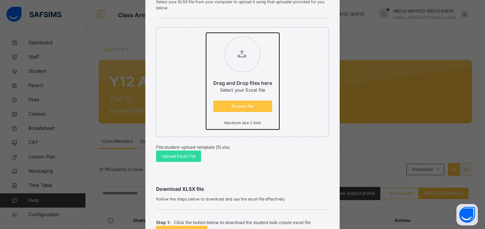
scroll to position [71, 0]
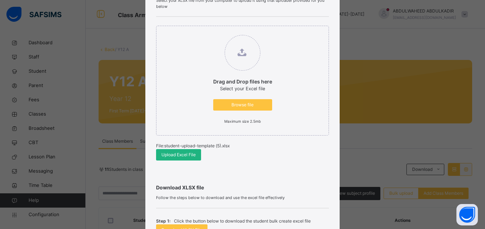
click at [177, 154] on span "Upload Excel File" at bounding box center [178, 155] width 34 height 6
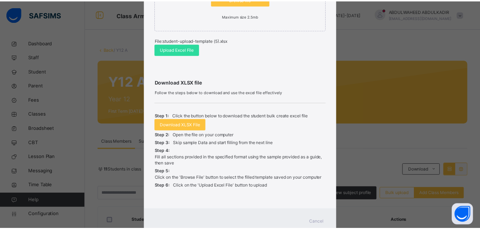
scroll to position [201, 0]
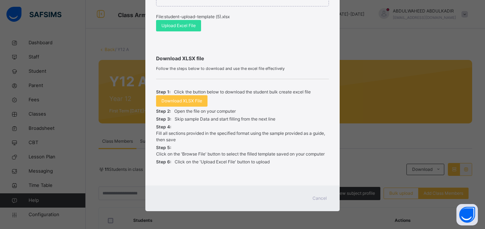
click at [321, 198] on span "Cancel" at bounding box center [320, 198] width 14 height 6
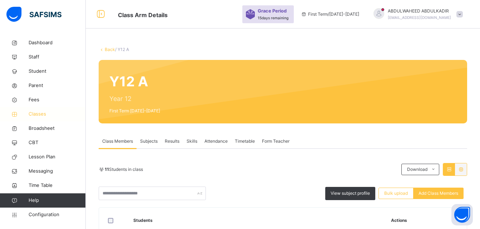
click at [41, 111] on span "Classes" at bounding box center [57, 114] width 57 height 7
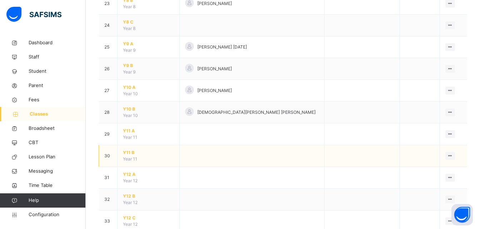
scroll to position [614, 0]
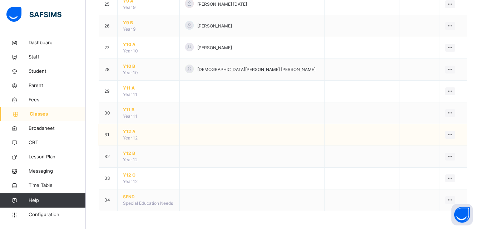
click at [130, 130] on span "Y12 A" at bounding box center [148, 132] width 51 height 6
